Goal: Information Seeking & Learning: Check status

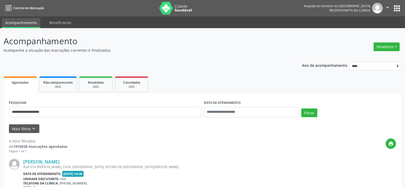
click at [301, 108] on button "Filtrar" at bounding box center [309, 112] width 16 height 9
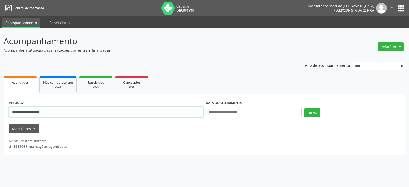
click at [21, 112] on input "**********" at bounding box center [106, 112] width 194 height 10
click at [304, 108] on button "Filtrar" at bounding box center [312, 112] width 16 height 9
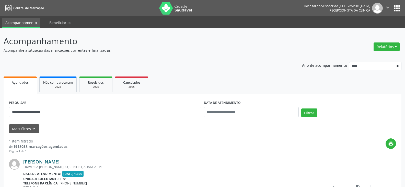
click at [59, 162] on link "[PERSON_NAME]" at bounding box center [41, 162] width 36 height 6
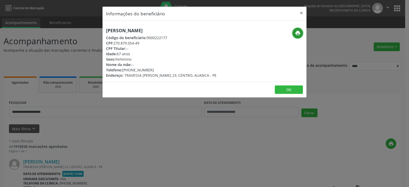
click at [294, 32] on button "print" at bounding box center [297, 33] width 10 height 10
click at [81, 65] on div "Informações do beneficiário × [PERSON_NAME] Código do beneficiário: 9000222177 …" at bounding box center [204, 93] width 409 height 187
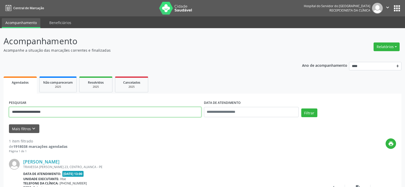
drag, startPoint x: 82, startPoint y: 116, endPoint x: 0, endPoint y: 108, distance: 82.9
click at [0, 108] on div "**********" at bounding box center [202, 131] width 405 height 207
paste input "*"
click at [301, 108] on button "Filtrar" at bounding box center [309, 112] width 16 height 9
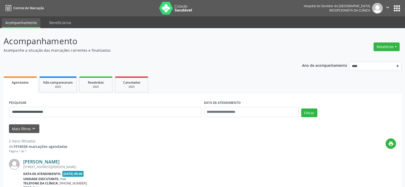
click at [59, 161] on link "[PERSON_NAME]" at bounding box center [41, 162] width 36 height 6
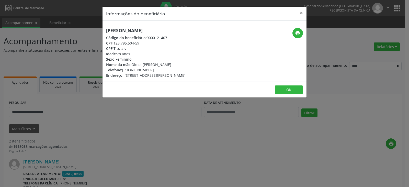
click at [302, 38] on div "print" at bounding box center [272, 33] width 61 height 10
click at [299, 34] on icon "print" at bounding box center [298, 33] width 6 height 6
click at [61, 49] on div "Informações do beneficiário × [PERSON_NAME] Código do beneficiário: 9000121407 …" at bounding box center [204, 93] width 409 height 187
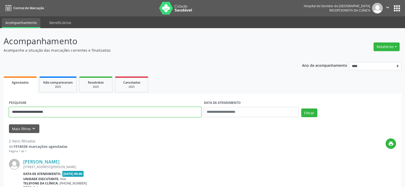
drag, startPoint x: 113, startPoint y: 110, endPoint x: 0, endPoint y: 111, distance: 112.9
click at [0, 111] on div "**********" at bounding box center [202, 173] width 405 height 290
paste input "*****"
click at [301, 108] on button "Filtrar" at bounding box center [309, 112] width 16 height 9
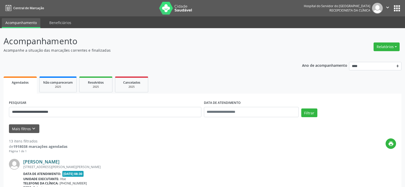
click at [59, 162] on link "[PERSON_NAME]" at bounding box center [41, 162] width 36 height 6
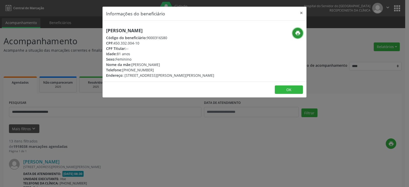
click at [297, 33] on icon "print" at bounding box center [298, 33] width 6 height 6
click at [185, 130] on div "Informações do beneficiário × [PERSON_NAME] Código do beneficiário: 9000316580 …" at bounding box center [204, 93] width 409 height 187
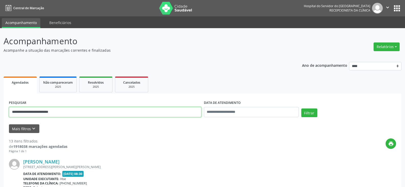
drag, startPoint x: 63, startPoint y: 111, endPoint x: 0, endPoint y: 107, distance: 62.7
paste input "text"
click at [301, 108] on button "Filtrar" at bounding box center [309, 112] width 16 height 9
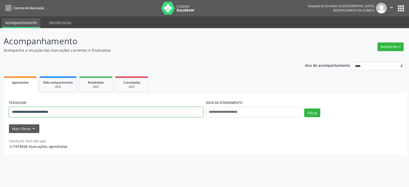
click at [79, 111] on input "**********" at bounding box center [106, 112] width 194 height 10
click at [304, 108] on button "Filtrar" at bounding box center [312, 112] width 16 height 9
click at [79, 111] on input "**********" at bounding box center [106, 112] width 194 height 10
click at [304, 108] on button "Filtrar" at bounding box center [312, 112] width 16 height 9
click at [79, 111] on input "**********" at bounding box center [106, 112] width 194 height 10
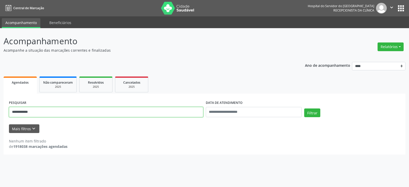
drag, startPoint x: 68, startPoint y: 110, endPoint x: 0, endPoint y: 96, distance: 69.9
click at [0, 98] on div "**********" at bounding box center [204, 107] width 409 height 159
paste input "**********"
click at [304, 108] on button "Filtrar" at bounding box center [312, 112] width 16 height 9
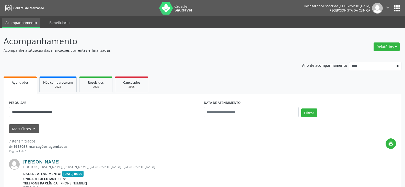
click at [53, 163] on link "[PERSON_NAME]" at bounding box center [41, 162] width 36 height 6
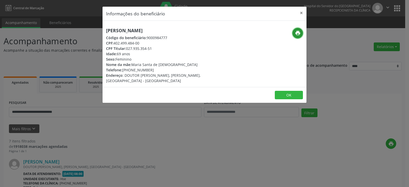
click at [293, 34] on button "print" at bounding box center [297, 33] width 10 height 10
click at [83, 57] on div "Informações do beneficiário × [PERSON_NAME] Código do beneficiário: 9000984777 …" at bounding box center [204, 93] width 409 height 187
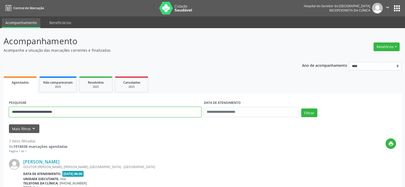
drag, startPoint x: 88, startPoint y: 109, endPoint x: 0, endPoint y: 89, distance: 90.1
paste input "******"
click at [301, 108] on button "Filtrar" at bounding box center [309, 112] width 16 height 9
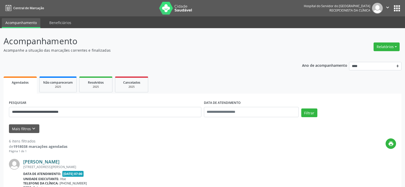
click at [59, 160] on link "[PERSON_NAME]" at bounding box center [41, 162] width 36 height 6
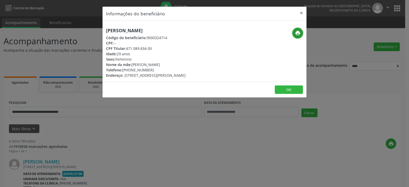
click at [297, 33] on icon "print" at bounding box center [298, 33] width 6 height 6
click at [72, 90] on div "Informações do beneficiário × [PERSON_NAME] Código do beneficiário: 9000324714 …" at bounding box center [204, 93] width 409 height 187
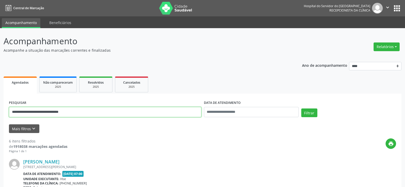
drag, startPoint x: 76, startPoint y: 111, endPoint x: 0, endPoint y: 99, distance: 76.6
paste input "text"
click at [301, 108] on button "Filtrar" at bounding box center [309, 112] width 16 height 9
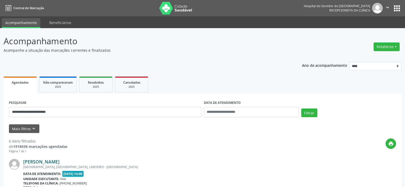
click at [59, 163] on link "[PERSON_NAME]" at bounding box center [41, 162] width 36 height 6
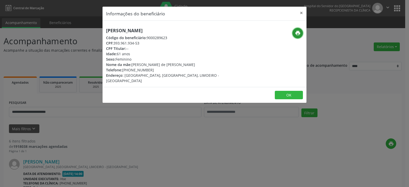
click at [298, 34] on icon "print" at bounding box center [298, 33] width 6 height 6
click at [80, 62] on div "Informações do beneficiário × [PERSON_NAME] Código do beneficiário: 9000289623 …" at bounding box center [204, 93] width 409 height 187
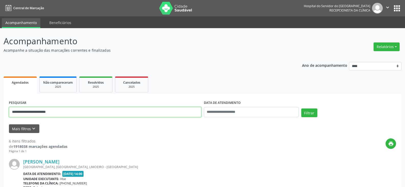
drag, startPoint x: 16, startPoint y: 110, endPoint x: 0, endPoint y: 112, distance: 15.7
paste input "******"
click at [301, 108] on button "Filtrar" at bounding box center [309, 112] width 16 height 9
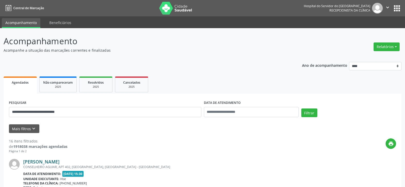
click at [59, 163] on link "[PERSON_NAME]" at bounding box center [41, 162] width 36 height 6
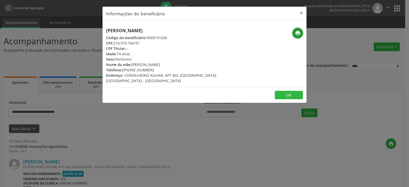
click at [295, 35] on icon "print" at bounding box center [298, 33] width 6 height 6
click at [69, 51] on div "Informações do beneficiário × [PERSON_NAME] Código do beneficiário: 9000191636 …" at bounding box center [204, 93] width 409 height 187
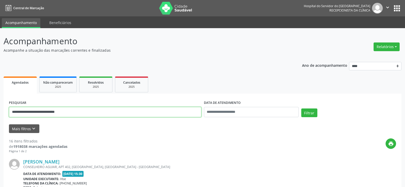
drag, startPoint x: 19, startPoint y: 104, endPoint x: 0, endPoint y: 99, distance: 19.2
paste input "text"
click at [301, 108] on button "Filtrar" at bounding box center [309, 112] width 16 height 9
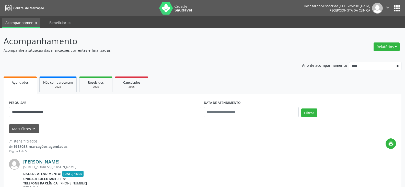
click at [55, 162] on link "[PERSON_NAME]" at bounding box center [41, 162] width 36 height 6
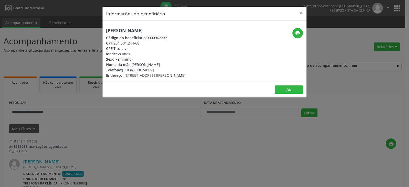
click at [133, 118] on div "Informações do beneficiário × [PERSON_NAME] Código do beneficiário: 9000962233 …" at bounding box center [204, 93] width 409 height 187
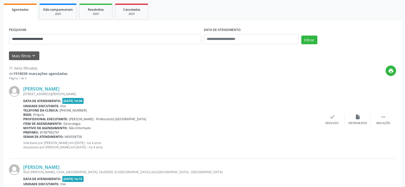
scroll to position [102, 0]
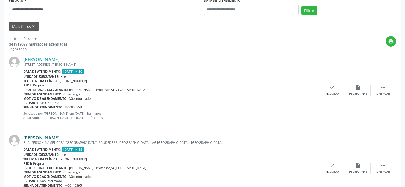
click at [59, 136] on link "[PERSON_NAME]" at bounding box center [41, 138] width 36 height 6
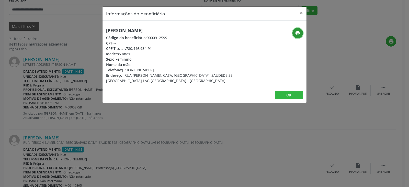
click at [297, 33] on icon "print" at bounding box center [298, 33] width 6 height 6
click at [75, 76] on div "Informações do beneficiário × [PERSON_NAME] Código do beneficiário: 9000912599 …" at bounding box center [204, 93] width 409 height 187
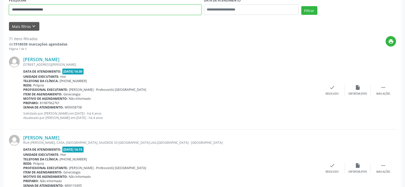
drag, startPoint x: 75, startPoint y: 8, endPoint x: 0, endPoint y: 15, distance: 74.9
paste input "********"
type input "**********"
click at [301, 6] on button "Filtrar" at bounding box center [309, 10] width 16 height 9
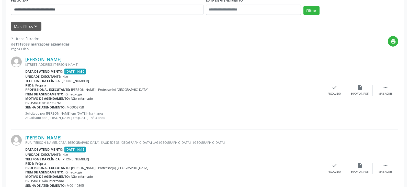
scroll to position [0, 0]
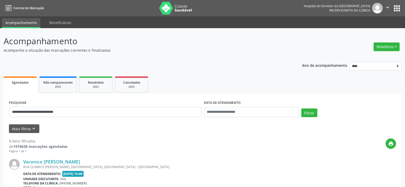
click at [80, 164] on div "RUA QUIMICO [PERSON_NAME], [GEOGRAPHIC_DATA], [GEOGRAPHIC_DATA] - [GEOGRAPHIC_D…" at bounding box center [171, 166] width 296 height 4
click at [76, 164] on link "Veronice [PERSON_NAME]" at bounding box center [51, 162] width 57 height 6
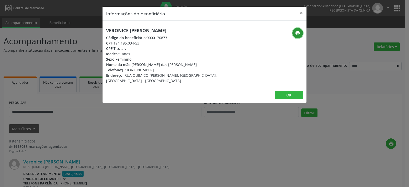
click at [295, 29] on button "print" at bounding box center [297, 33] width 10 height 10
